Goal: Task Accomplishment & Management: Manage account settings

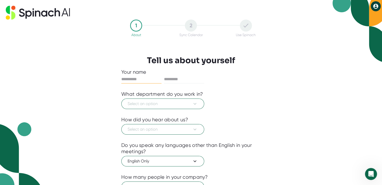
click at [146, 79] on input "text" at bounding box center [141, 79] width 40 height 8
type input "***"
type input "******"
click at [166, 104] on span "Select an option" at bounding box center [163, 104] width 70 height 6
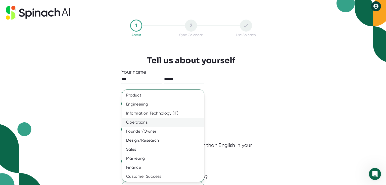
click at [144, 124] on div "Operations" at bounding box center [165, 122] width 86 height 9
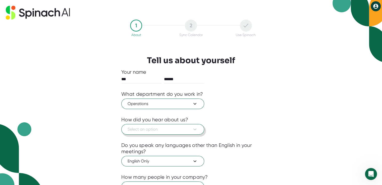
click at [146, 129] on span "Select an option" at bounding box center [163, 130] width 70 height 6
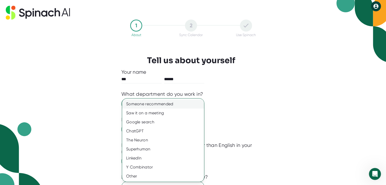
click at [154, 106] on div "Someone recommended" at bounding box center [163, 104] width 82 height 9
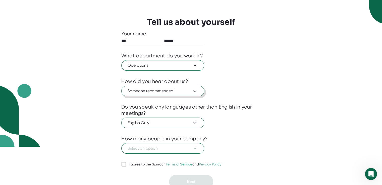
scroll to position [41, 0]
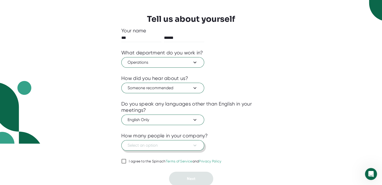
click at [171, 143] on span "Select an option" at bounding box center [163, 146] width 70 height 6
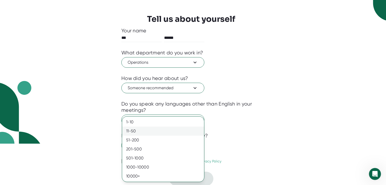
click at [150, 132] on div "11-50" at bounding box center [163, 131] width 82 height 9
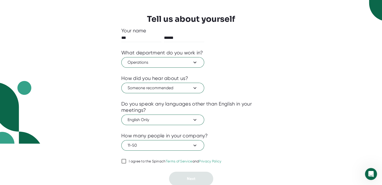
click at [125, 160] on input "I agree to the Spinach Terms of Service and Privacy Policy" at bounding box center [123, 162] width 5 height 6
checkbox input "true"
click at [186, 179] on button "Next" at bounding box center [191, 179] width 44 height 14
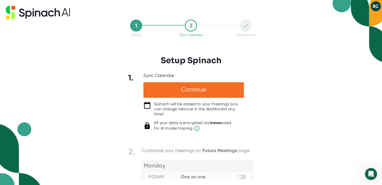
scroll to position [0, 0]
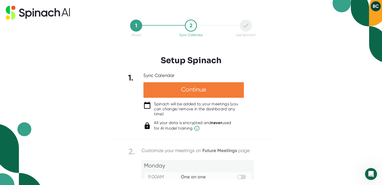
click at [195, 89] on div "Continue" at bounding box center [193, 90] width 101 height 16
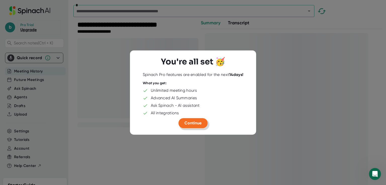
click at [196, 124] on span "Continue" at bounding box center [192, 123] width 17 height 5
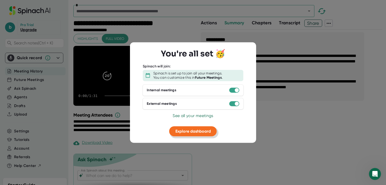
click at [195, 131] on span "Explore dashboard" at bounding box center [192, 131] width 35 height 5
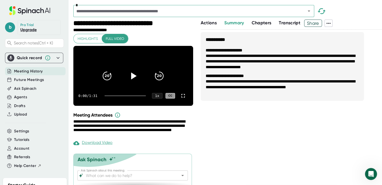
click at [28, 30] on link "Upgrade" at bounding box center [28, 29] width 16 height 5
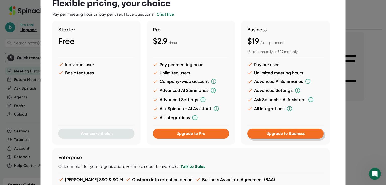
click at [283, 133] on span "Upgrade to Business" at bounding box center [285, 133] width 38 height 5
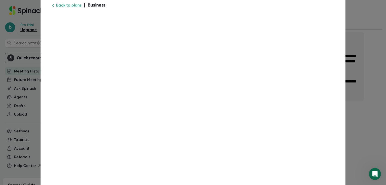
click at [71, 7] on link "Back to plans" at bounding box center [68, 5] width 25 height 5
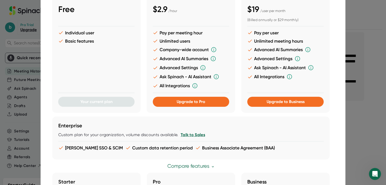
scroll to position [25, 0]
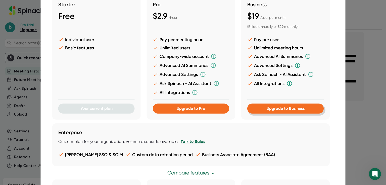
click at [290, 108] on span "Upgrade to Business" at bounding box center [285, 108] width 38 height 5
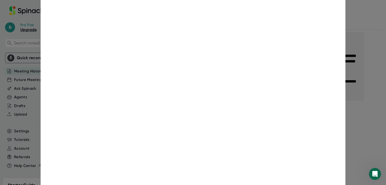
scroll to position [103, 0]
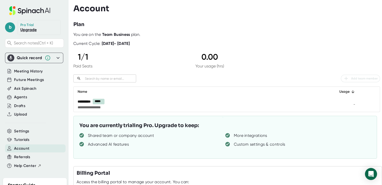
click at [57, 58] on icon at bounding box center [58, 58] width 3 height 2
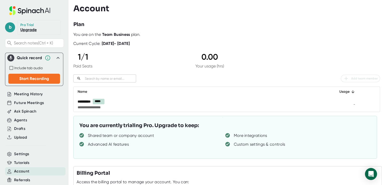
click at [196, 11] on div "Account" at bounding box center [227, 9] width 309 height 10
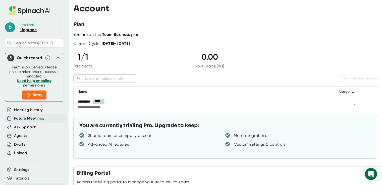
scroll to position [25, 0]
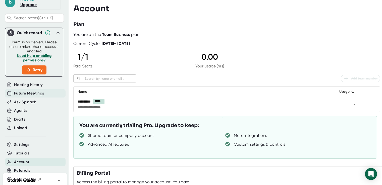
click at [38, 94] on span "Future Meetings" at bounding box center [29, 94] width 30 height 6
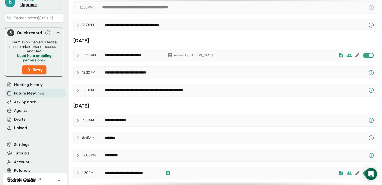
scroll to position [101, 0]
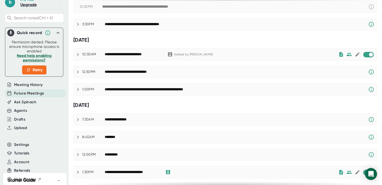
click at [147, 90] on div "**********" at bounding box center [161, 89] width 112 height 5
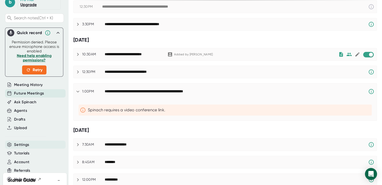
click at [22, 145] on span "Settings" at bounding box center [21, 145] width 15 height 6
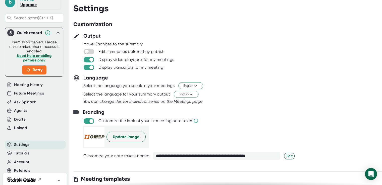
click at [230, 54] on div "Edit summaries before they publish" at bounding box center [232, 52] width 299 height 6
